Goal: Task Accomplishment & Management: Manage account settings

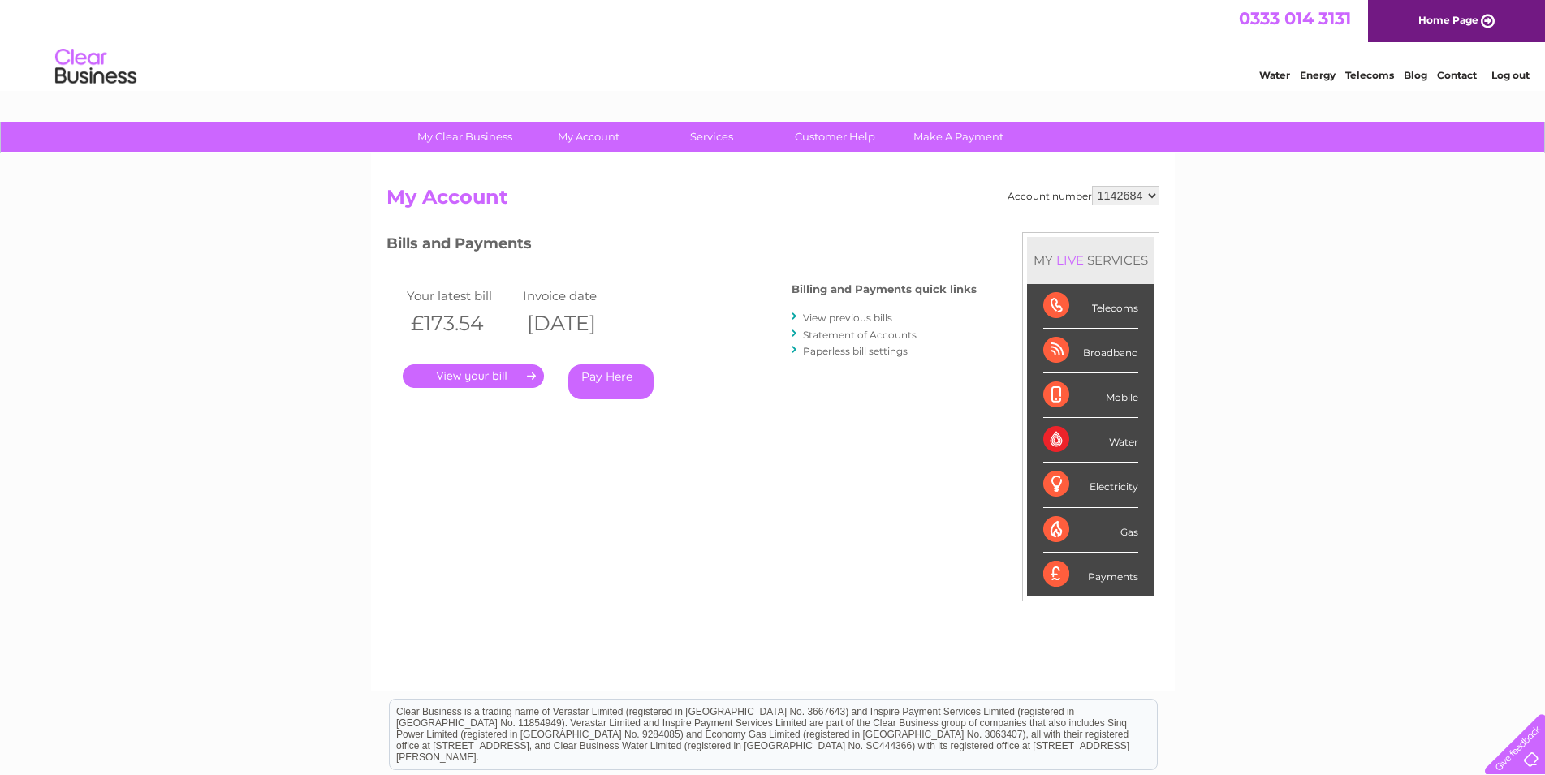
click at [866, 318] on link "View previous bills" at bounding box center [847, 318] width 89 height 12
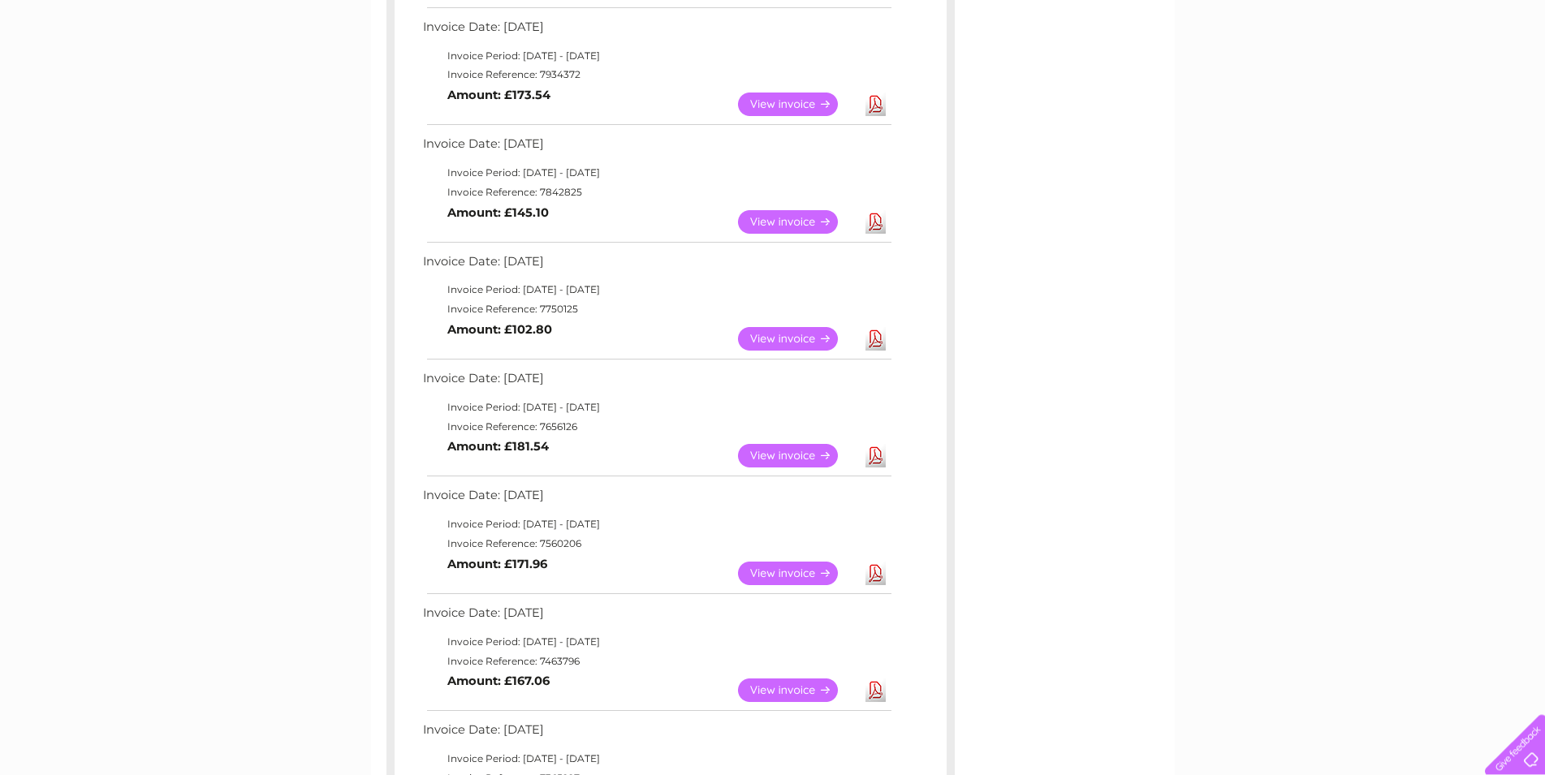
scroll to position [414, 0]
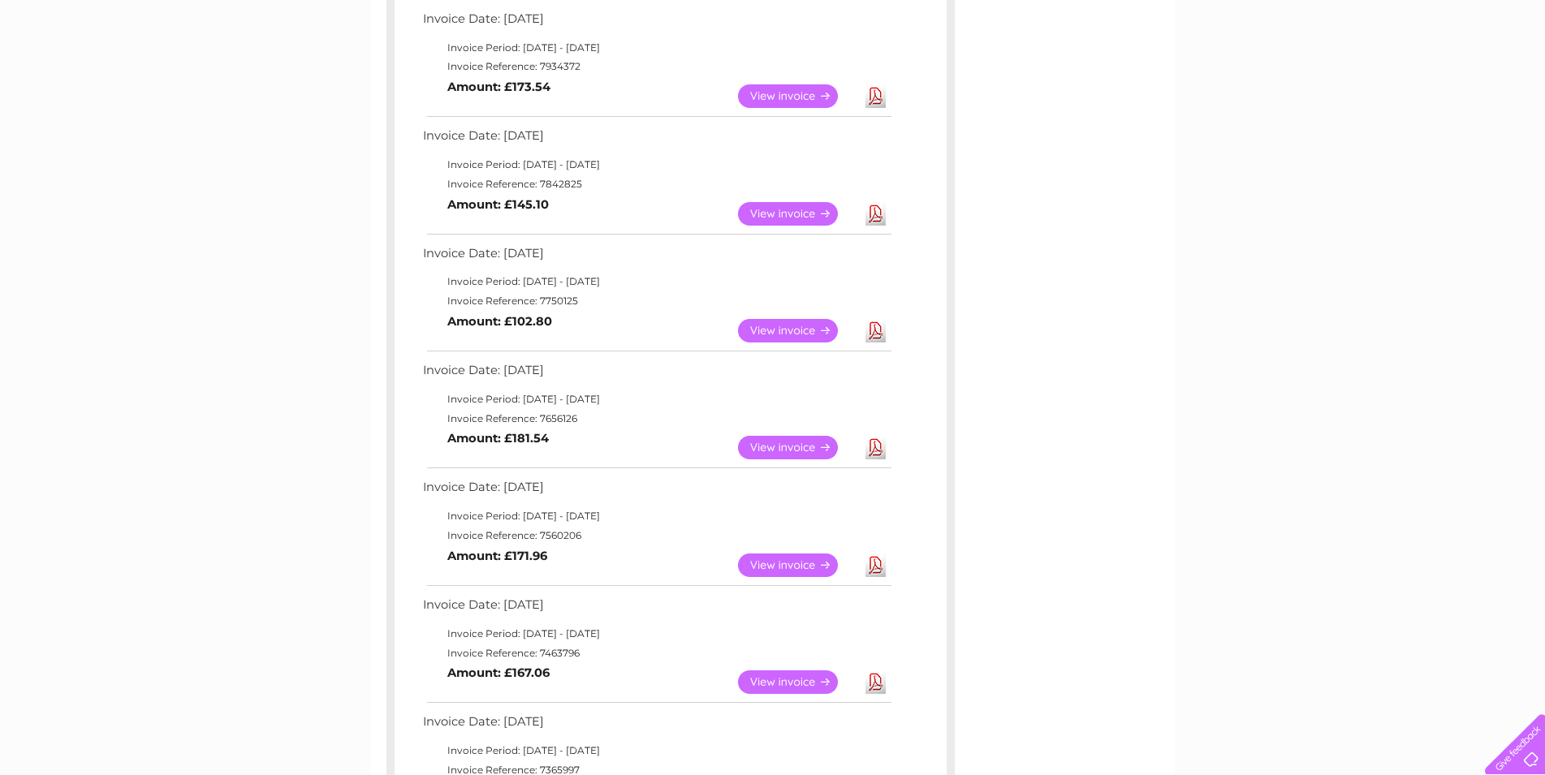
click at [801, 560] on link "View" at bounding box center [797, 566] width 119 height 24
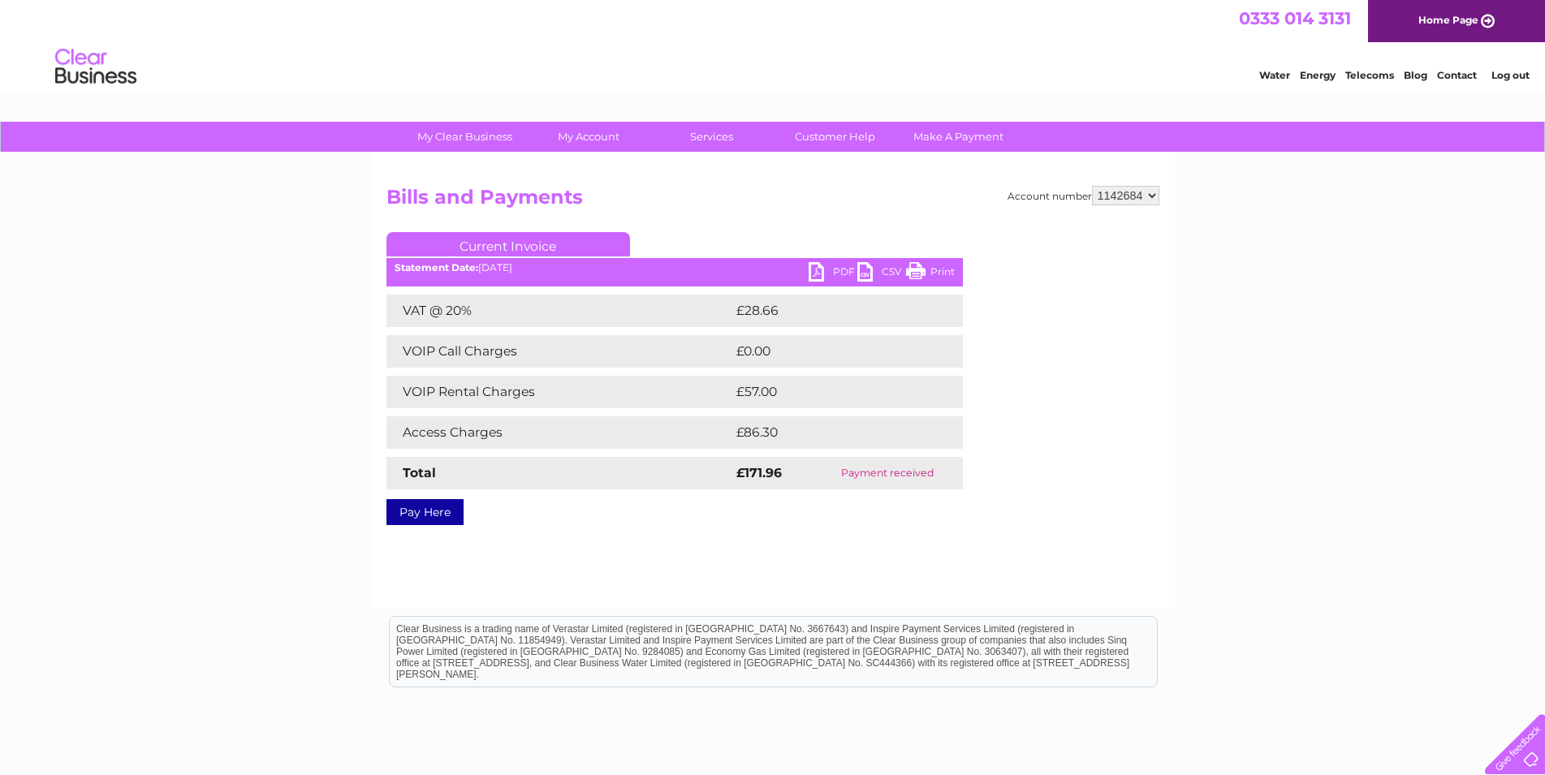
click at [835, 274] on link "PDF" at bounding box center [833, 274] width 49 height 24
